Goal: Task Accomplishment & Management: Manage account settings

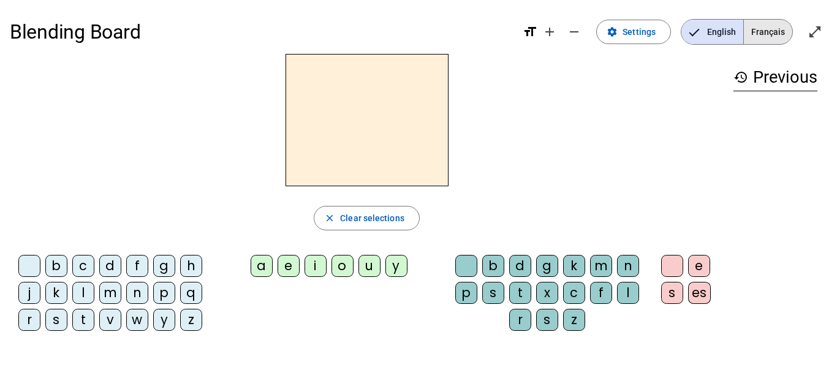
click at [757, 35] on span "Français" at bounding box center [768, 32] width 48 height 25
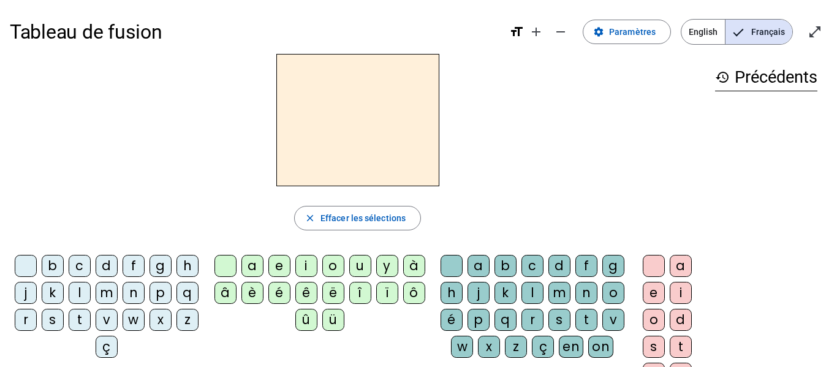
scroll to position [1, 0]
click at [635, 29] on span "Paramètres" at bounding box center [632, 31] width 47 height 15
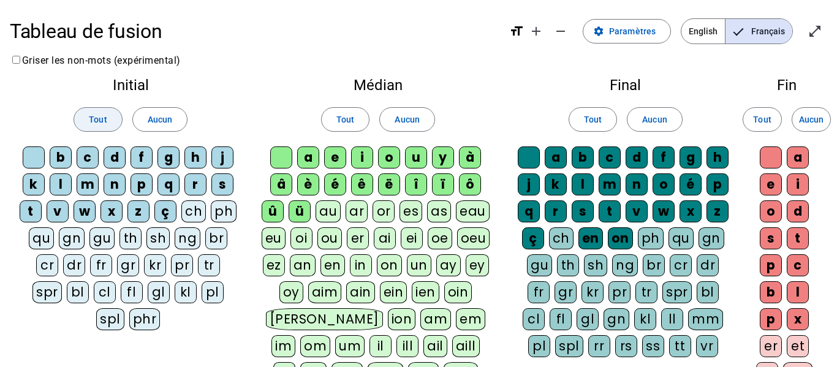
click at [96, 114] on span "Tout" at bounding box center [98, 119] width 18 height 15
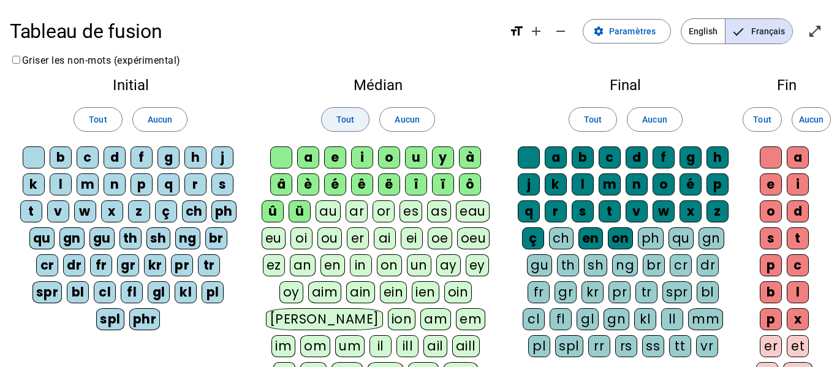
click at [348, 116] on span "Tout" at bounding box center [345, 119] width 18 height 15
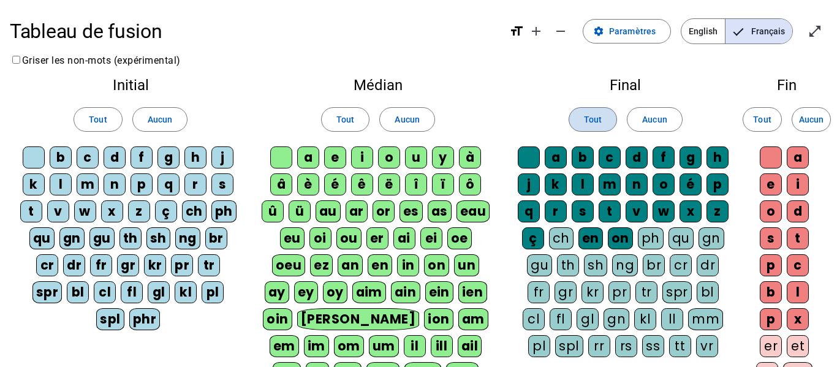
click at [588, 118] on span "Tout" at bounding box center [593, 119] width 18 height 15
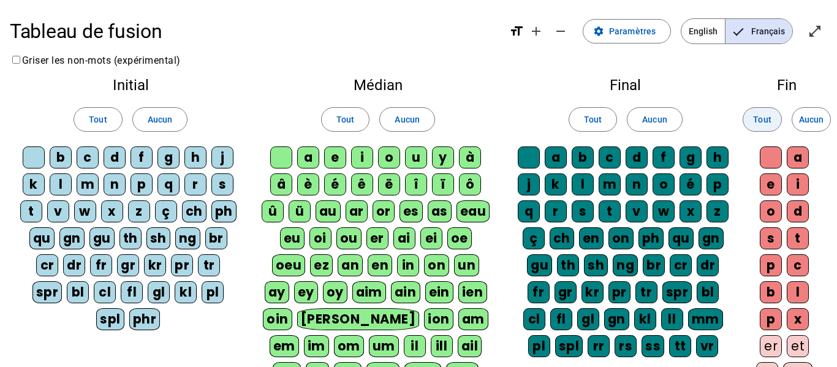
click at [761, 121] on span "Tout" at bounding box center [762, 119] width 18 height 15
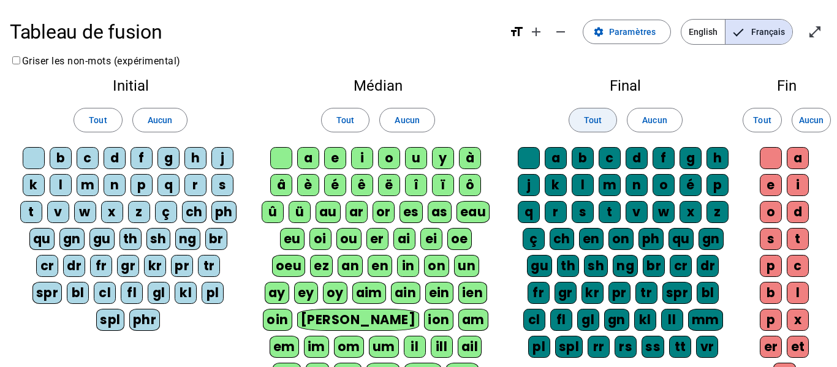
scroll to position [2, 0]
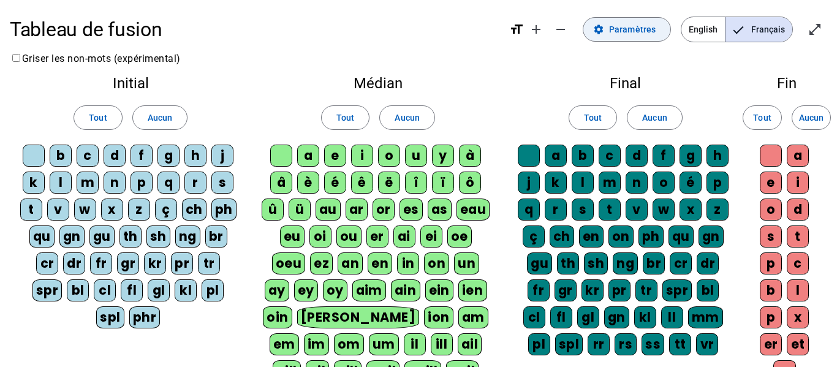
click at [655, 26] on span "Paramètres" at bounding box center [632, 29] width 47 height 15
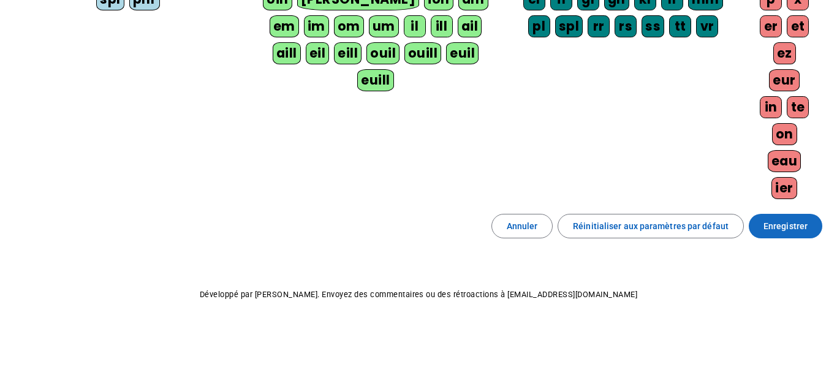
click at [808, 230] on span at bounding box center [786, 225] width 74 height 29
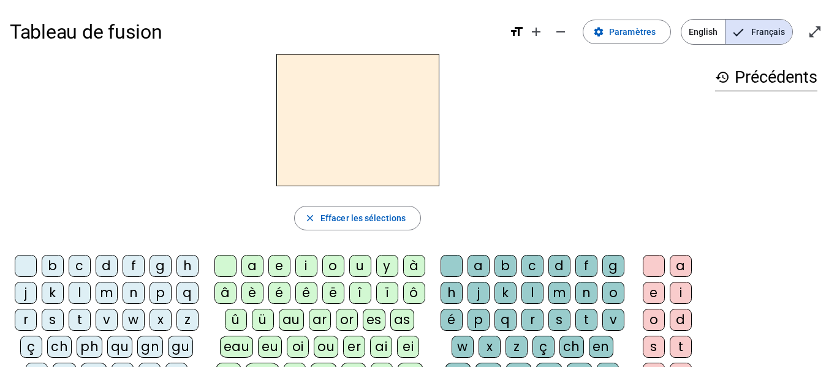
scroll to position [4, 0]
